Goal: Find specific page/section: Find specific page/section

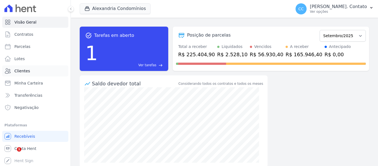
click at [29, 67] on link "Clientes" at bounding box center [35, 70] width 66 height 11
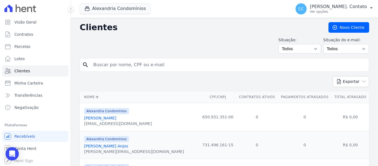
click at [127, 69] on input "search" at bounding box center [228, 64] width 277 height 11
type input "[PERSON_NAME]"
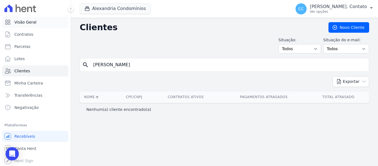
click at [32, 23] on span "Visão Geral" at bounding box center [25, 22] width 22 height 6
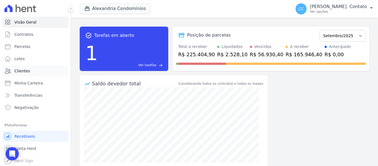
click at [39, 69] on link "Clientes" at bounding box center [35, 70] width 66 height 11
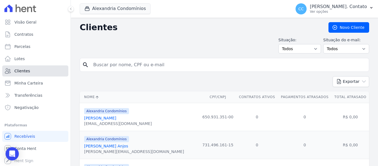
click at [19, 68] on link "Clientes" at bounding box center [35, 70] width 66 height 11
